Goal: Task Accomplishment & Management: Complete application form

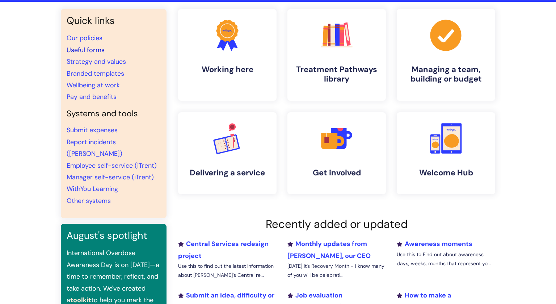
scroll to position [71, 0]
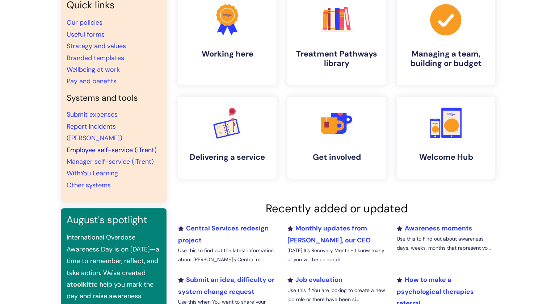
click at [96, 146] on link "Employee self-service (iTrent)" at bounding box center [112, 150] width 90 height 9
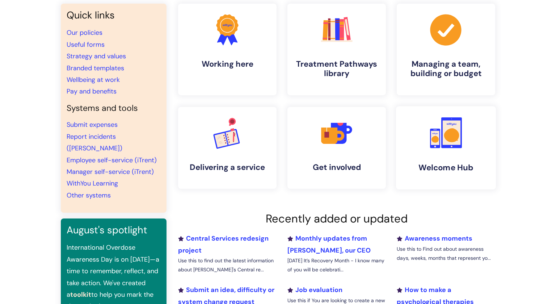
scroll to position [61, 0]
click at [109, 156] on link "Employee self-service (iTrent)" at bounding box center [112, 160] width 90 height 9
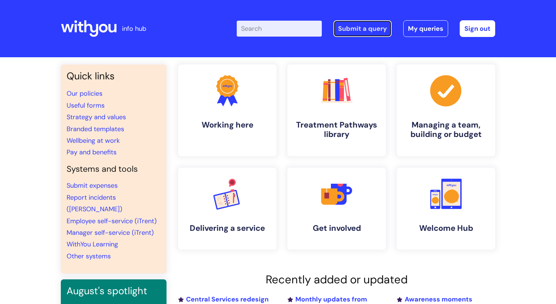
click at [363, 30] on link "Submit a query" at bounding box center [362, 28] width 58 height 17
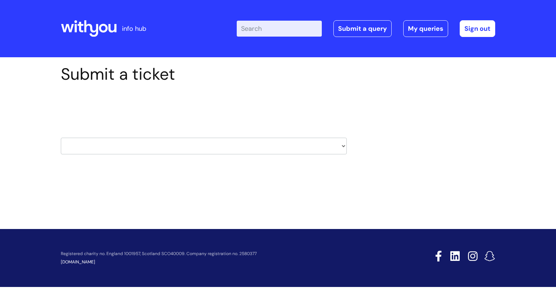
click at [343, 148] on select "HR / People IT and Support Clinical Drug Alerts Finance Accounts Data Support T…" at bounding box center [204, 146] width 286 height 17
select select "it_and_support"
click at [61, 138] on select "HR / People IT and Support Clinical Drug Alerts Finance Accounts Data Support T…" at bounding box center [204, 146] width 286 height 17
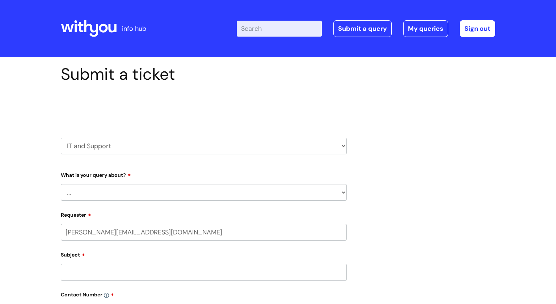
select select "80004418365"
click at [344, 192] on select "... Mobile Phone Reset & MFA Accounts, Starters and Leavers IT Hardware issue I…" at bounding box center [204, 192] width 286 height 17
select select "System/software"
click at [61, 184] on select "... Mobile Phone Reset & MFA Accounts, Starters and Leavers IT Hardware issue I…" at bounding box center [204, 192] width 286 height 17
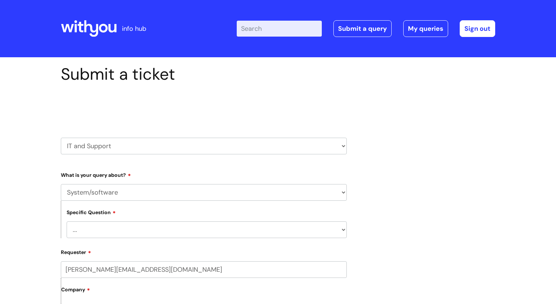
click at [78, 225] on select "... Halo PCMIS Iaptus NHS Email CJSM Email Mitel Another System Google (Workspa…" at bounding box center [207, 229] width 280 height 17
select select "Another System"
click at [67, 221] on select "... Halo PCMIS Iaptus NHS Email CJSM Email Mitel Another System Google (Workspa…" at bounding box center [207, 229] width 280 height 17
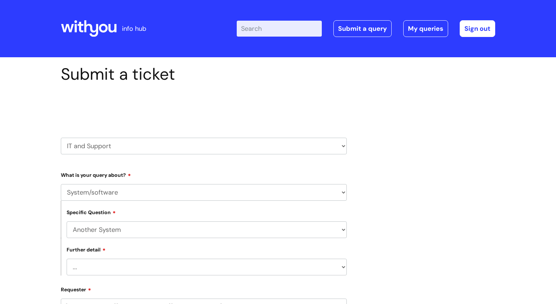
click at [343, 269] on select "... I’ve got a login issue Something else" at bounding box center [207, 266] width 280 height 17
select select "I’ve got a login issue"
click at [67, 259] on select "... I’ve got a login issue Something else" at bounding box center [207, 266] width 280 height 17
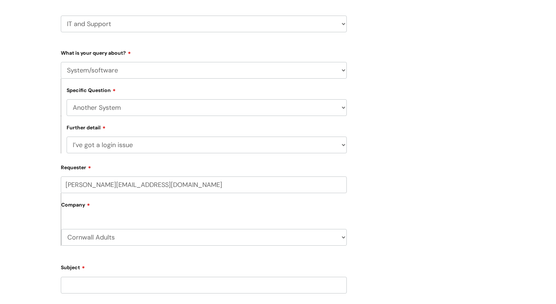
scroll to position [134, 0]
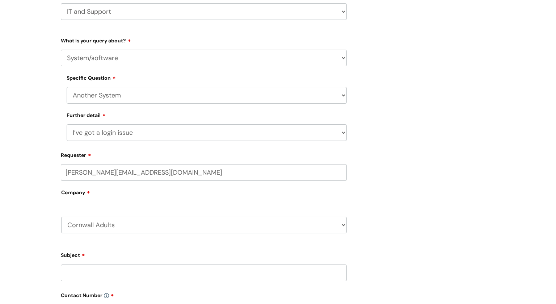
click at [76, 275] on input "Subject" at bounding box center [204, 272] width 286 height 17
type input "S"
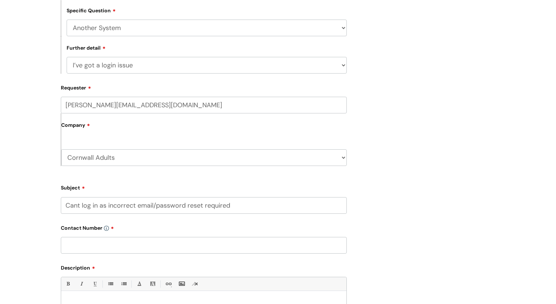
scroll to position [202, 0]
type input "Cant log in as incorrect email/password reset required"
click at [77, 244] on input "text" at bounding box center [204, 244] width 286 height 17
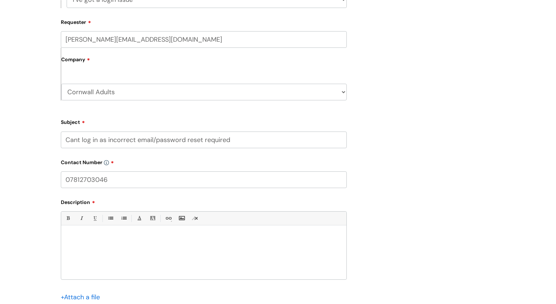
scroll to position [271, 0]
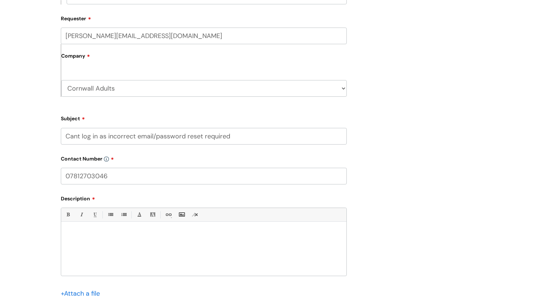
type input "07812703046"
drag, startPoint x: 237, startPoint y: 138, endPoint x: 63, endPoint y: 138, distance: 174.1
click at [63, 138] on input "Cant log in as incorrect email/password reset required" at bounding box center [204, 136] width 286 height 17
click at [82, 257] on div at bounding box center [203, 251] width 285 height 50
paste div
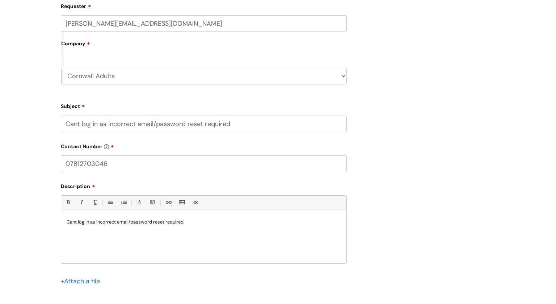
scroll to position [342, 0]
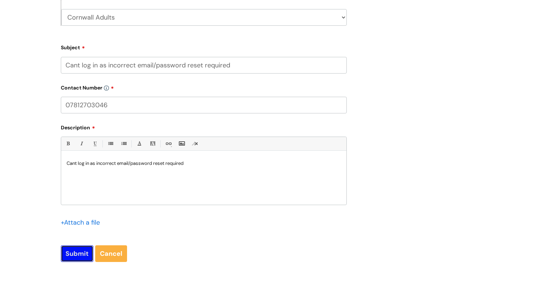
click at [82, 253] on input "Submit" at bounding box center [77, 253] width 33 height 17
type input "Please Wait..."
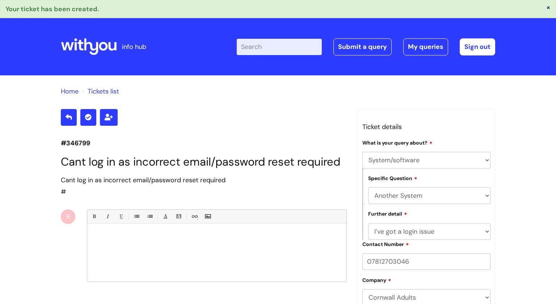
select select "System/software"
select select "Another System"
select select "I’ve got a login issue"
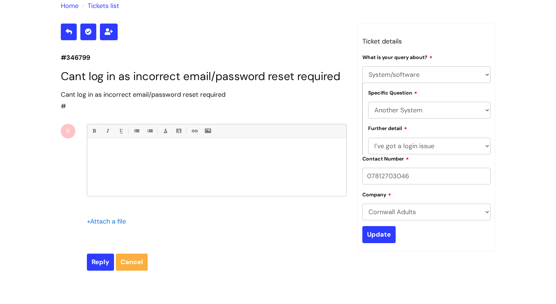
scroll to position [87, 0]
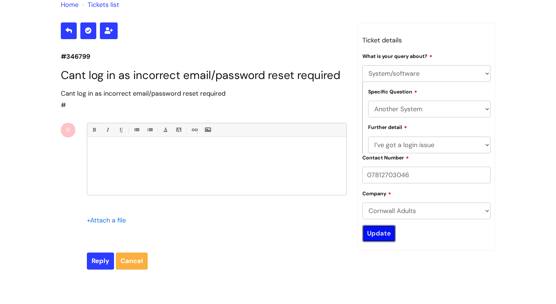
click at [381, 234] on input "Update" at bounding box center [378, 233] width 33 height 17
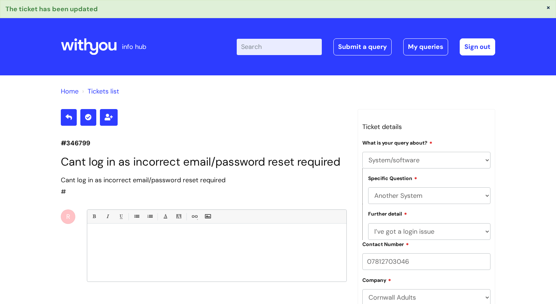
select select "System/software"
select select "Another System"
select select "I’ve got a login issue"
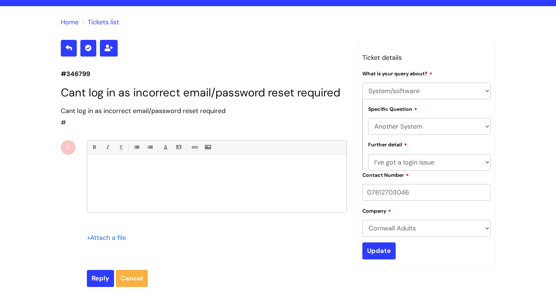
scroll to position [76, 0]
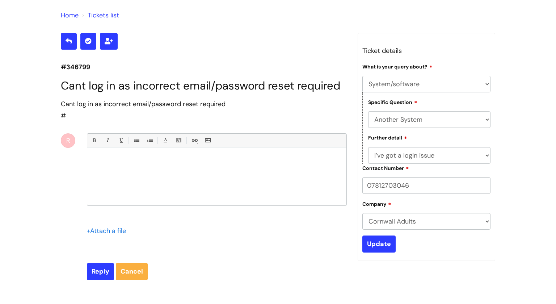
click at [102, 159] on p at bounding box center [217, 159] width 248 height 7
click at [380, 243] on input "Update" at bounding box center [378, 243] width 33 height 17
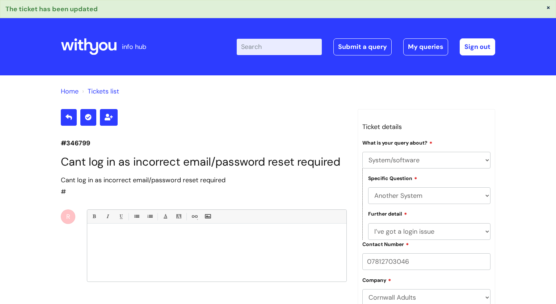
select select "System/software"
select select "Another System"
select select "I’ve got a login issue"
